Goal: Find specific page/section: Find specific page/section

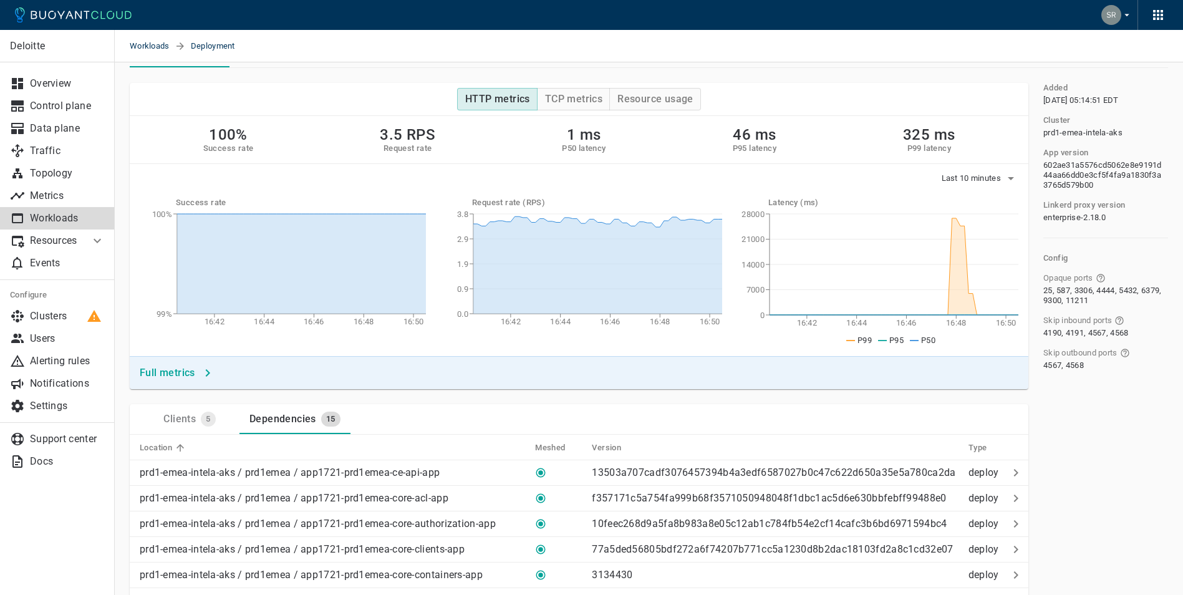
scroll to position [62, 0]
click at [154, 42] on span "Workloads" at bounding box center [152, 46] width 45 height 32
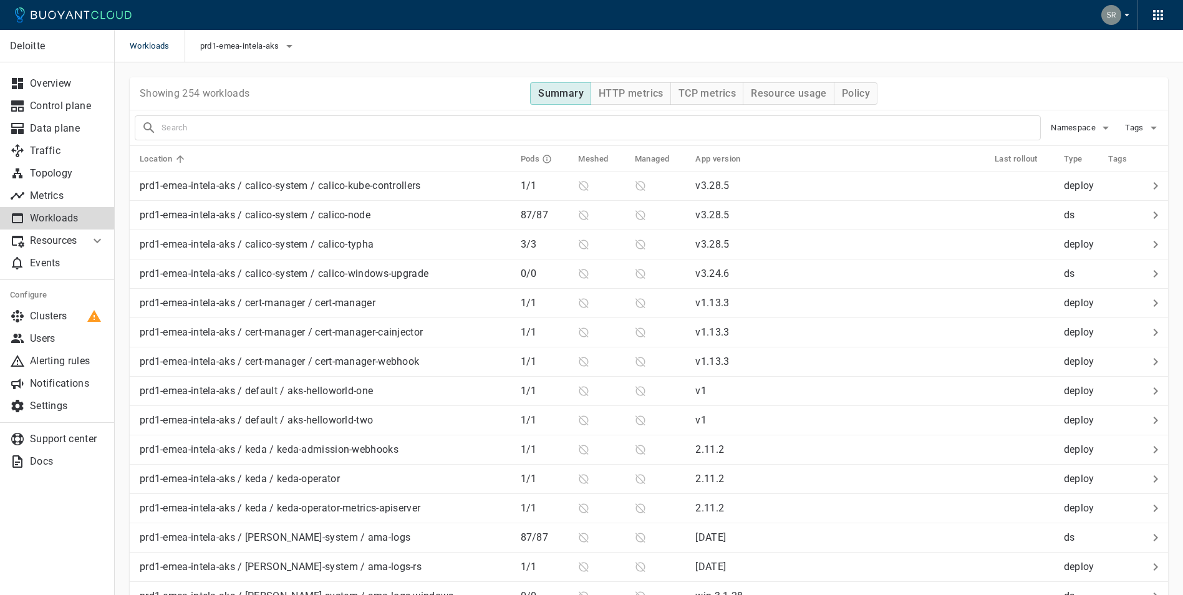
click at [297, 136] on input "text" at bounding box center [600, 127] width 878 height 17
click at [226, 124] on input "direct" at bounding box center [589, 127] width 857 height 17
type input "direct-pull"
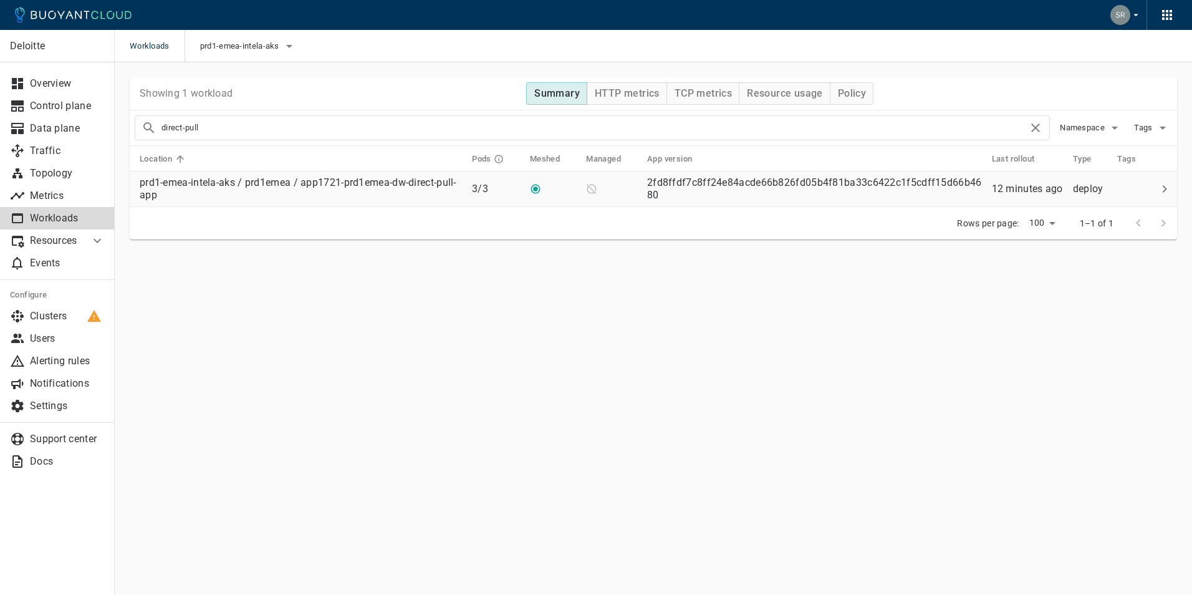
click at [259, 200] on p "prd1-emea-intela-aks / prd1emea / app1721-prd1emea-dw-direct-pull-app" at bounding box center [301, 188] width 322 height 25
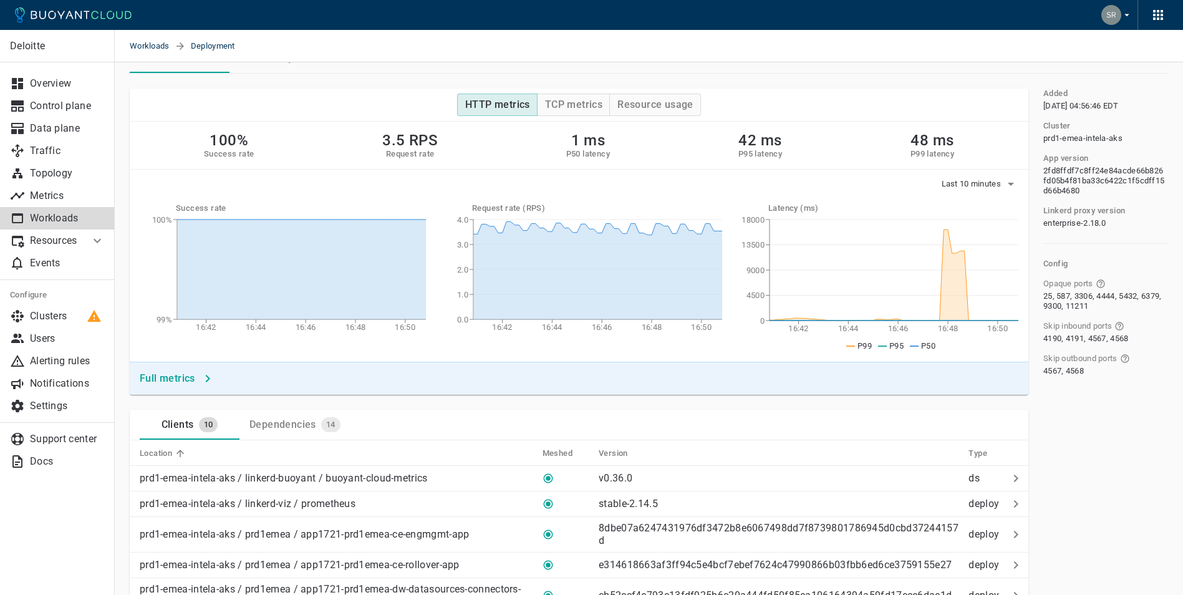
scroll to position [125, 0]
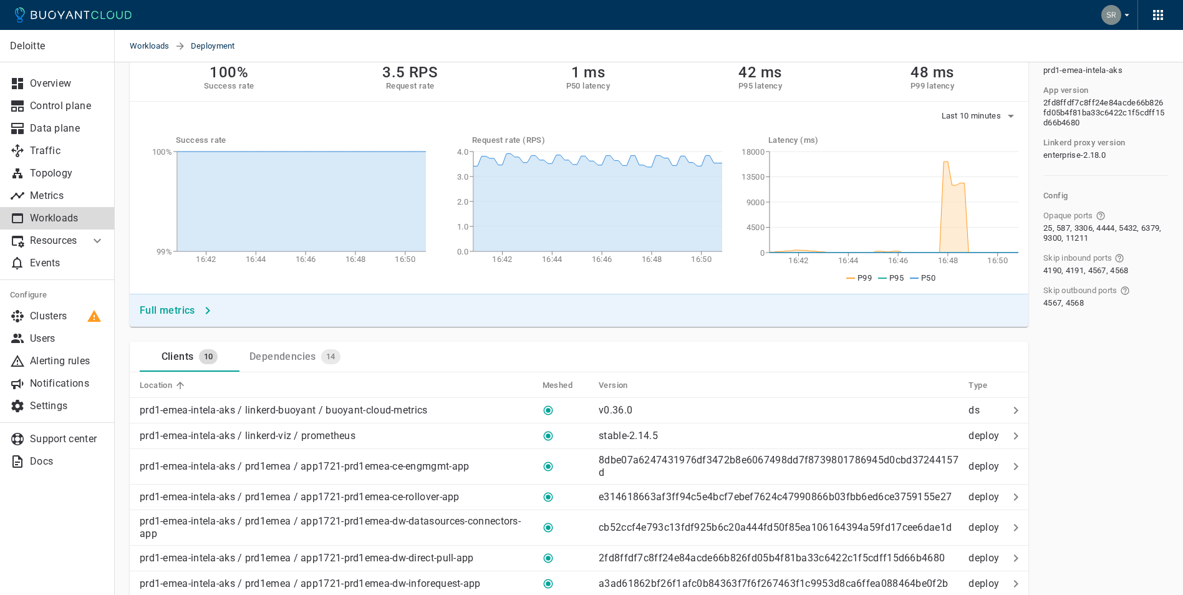
click at [322, 355] on span "14" at bounding box center [330, 357] width 19 height 10
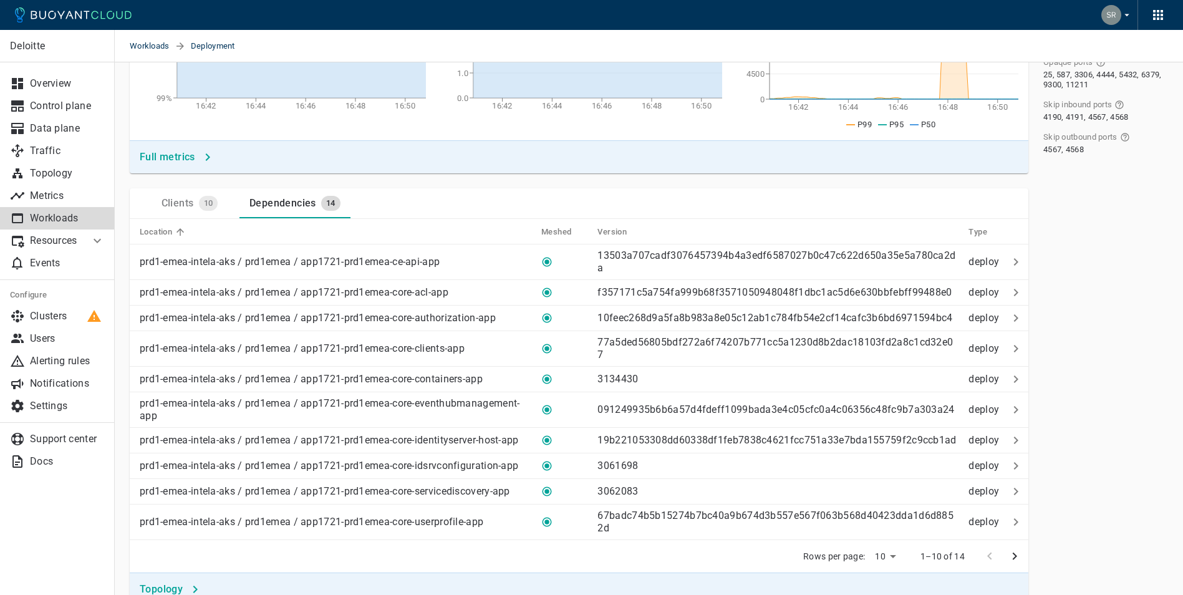
scroll to position [312, 0]
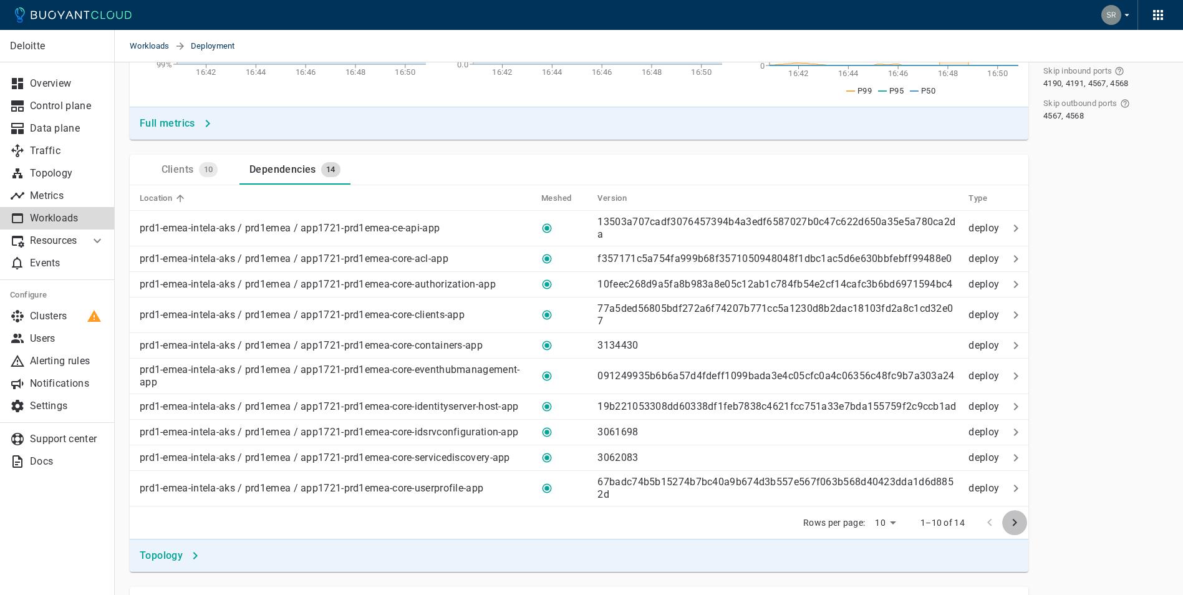
click at [1008, 526] on icon "next page" at bounding box center [1014, 522] width 15 height 15
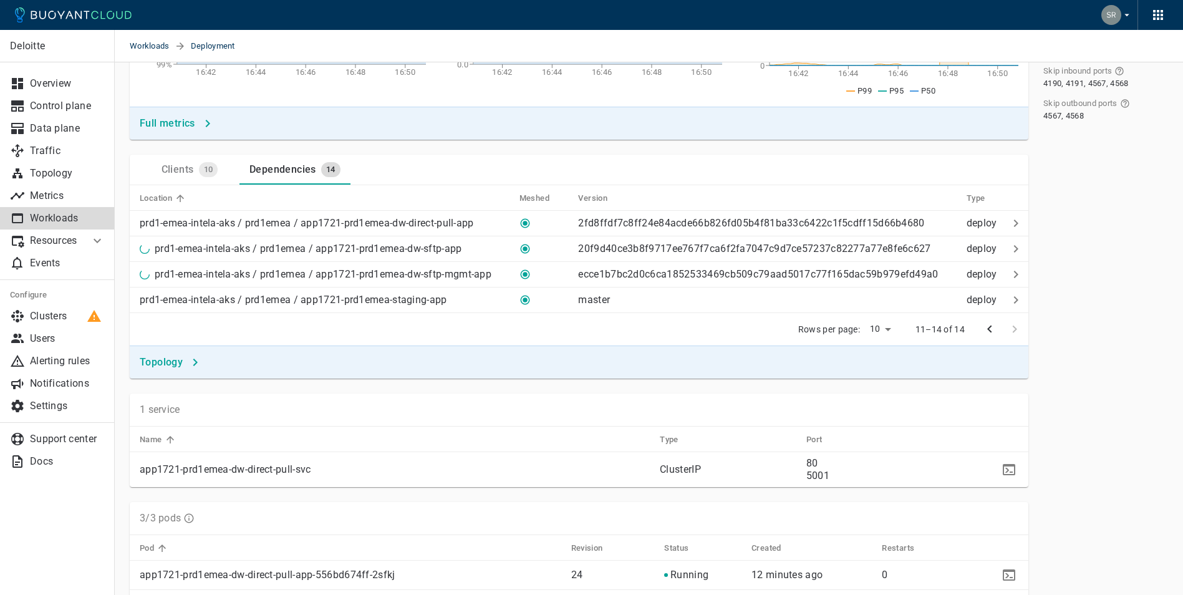
click at [988, 329] on icon "previous page" at bounding box center [989, 328] width 4 height 7
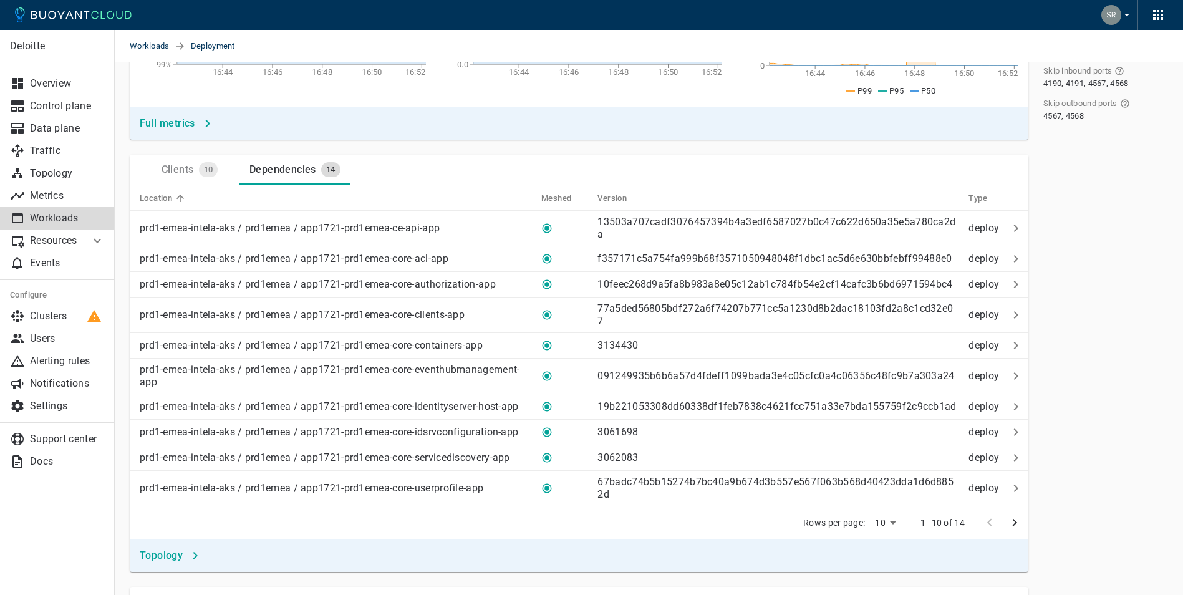
click at [1013, 524] on icon "next page" at bounding box center [1014, 522] width 15 height 15
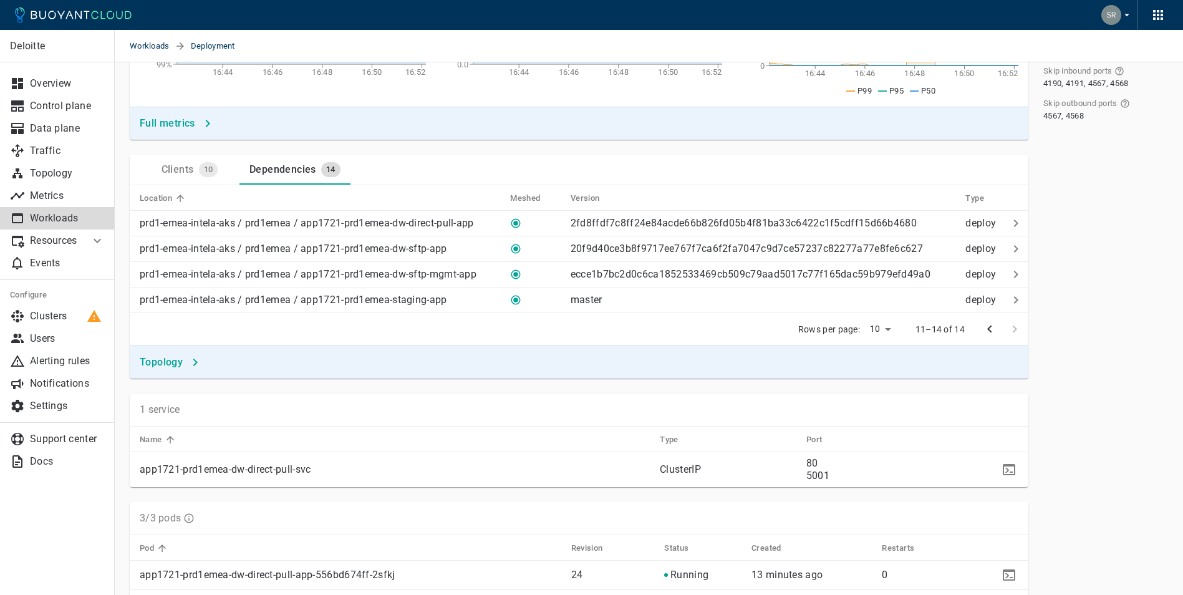
click at [984, 335] on icon "previous page" at bounding box center [989, 329] width 15 height 15
